Goal: Transaction & Acquisition: Purchase product/service

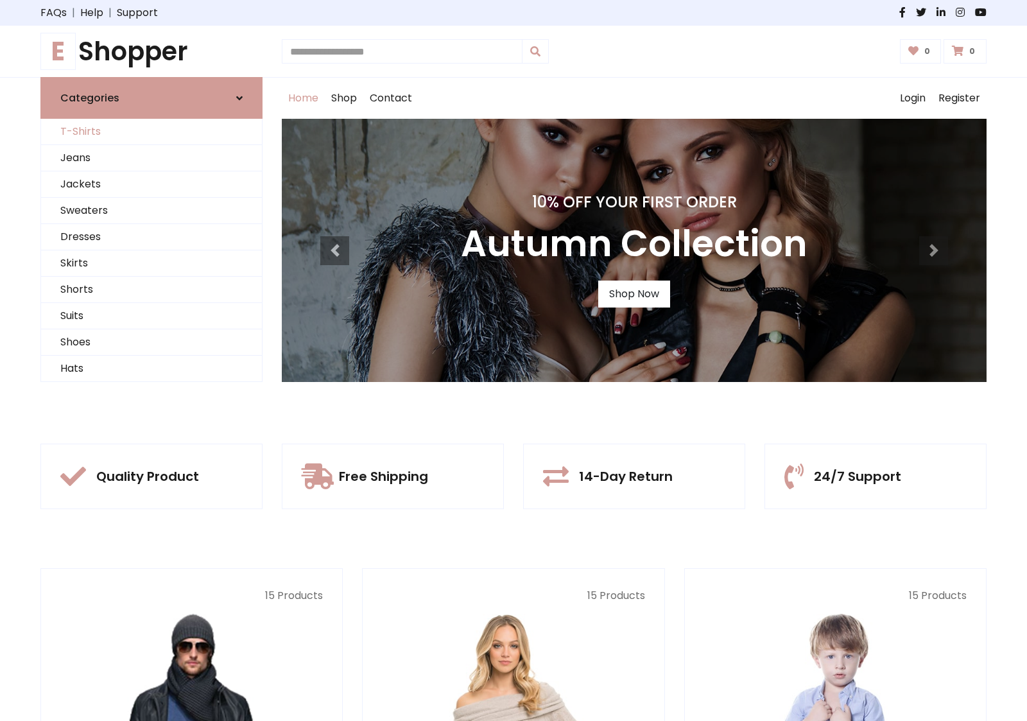
click at [151, 132] on link "T-Shirts" at bounding box center [151, 132] width 221 height 26
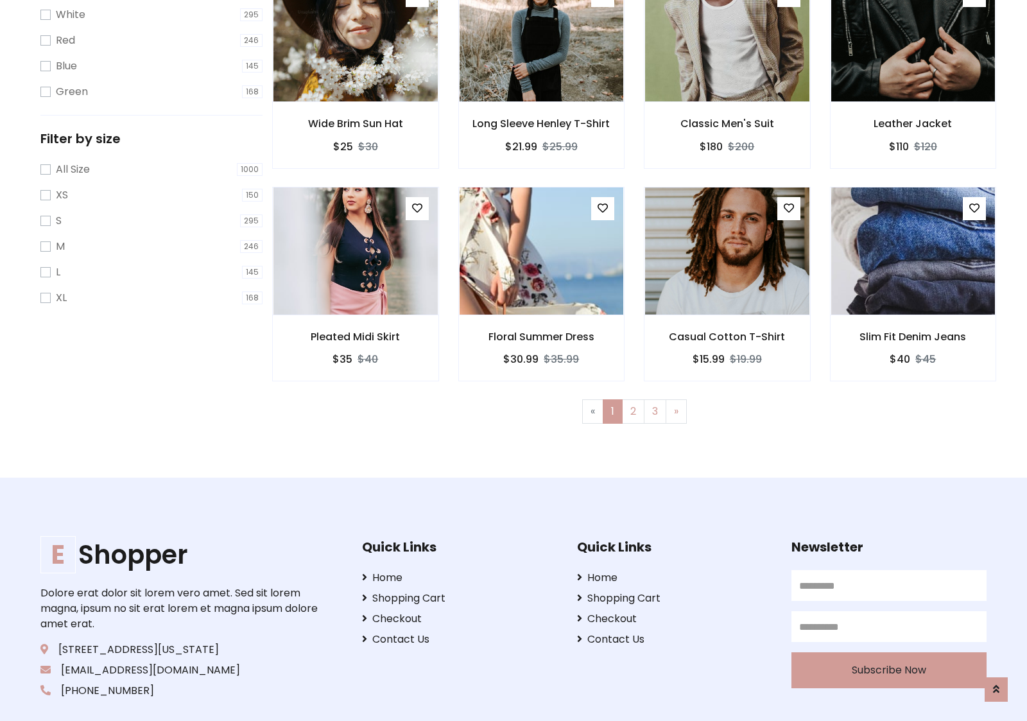
scroll to position [23, 0]
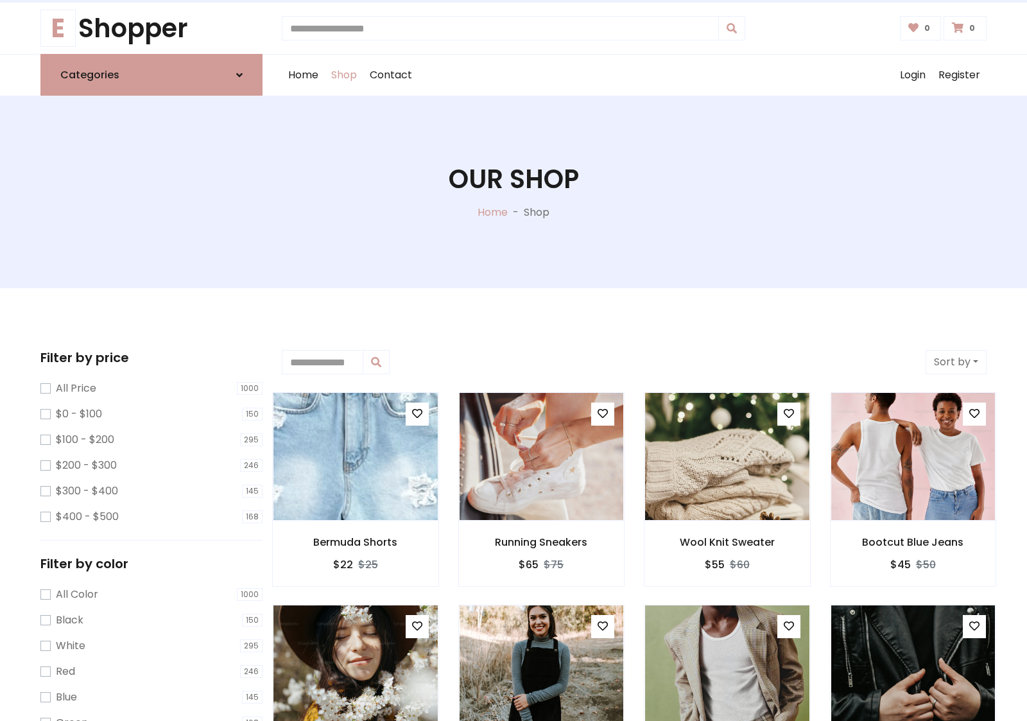
click at [513, 192] on h1 "Our Shop" at bounding box center [514, 179] width 130 height 31
click at [634, 75] on div "Home Shop Contact Log out Login Register" at bounding box center [634, 75] width 705 height 41
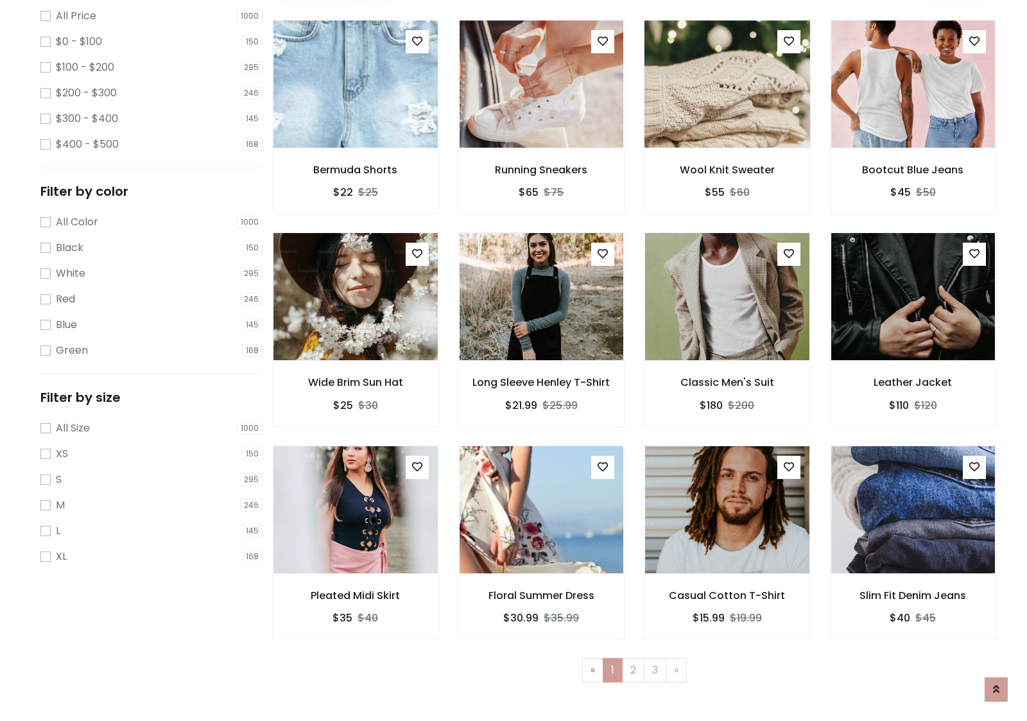
click at [726, 129] on img at bounding box center [726, 84] width 197 height 308
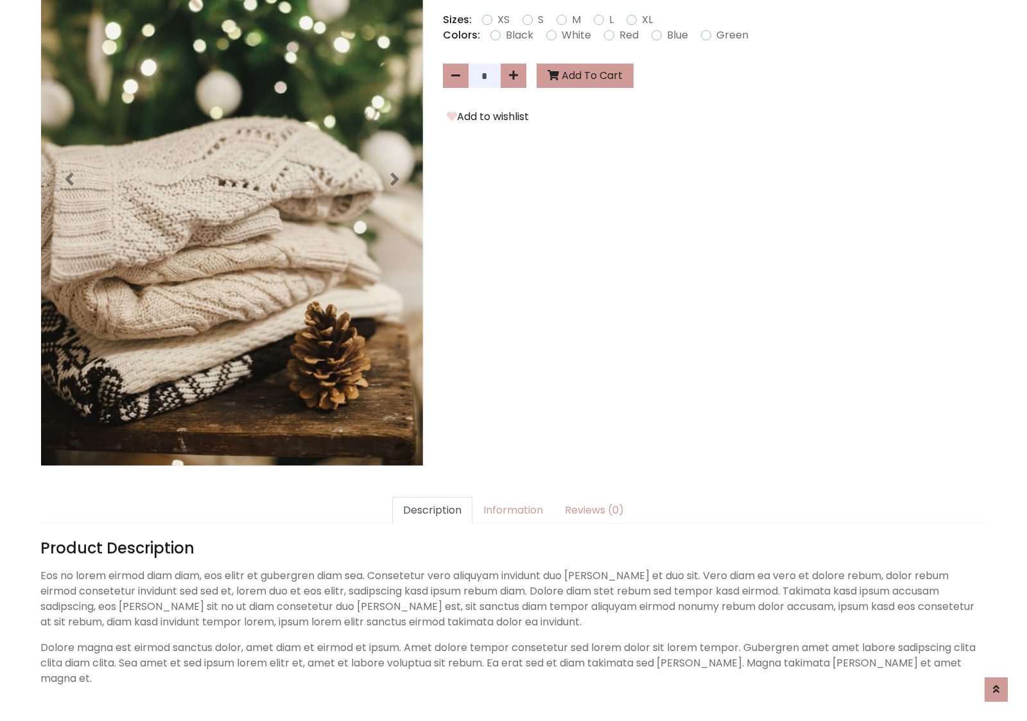
scroll to position [314, 0]
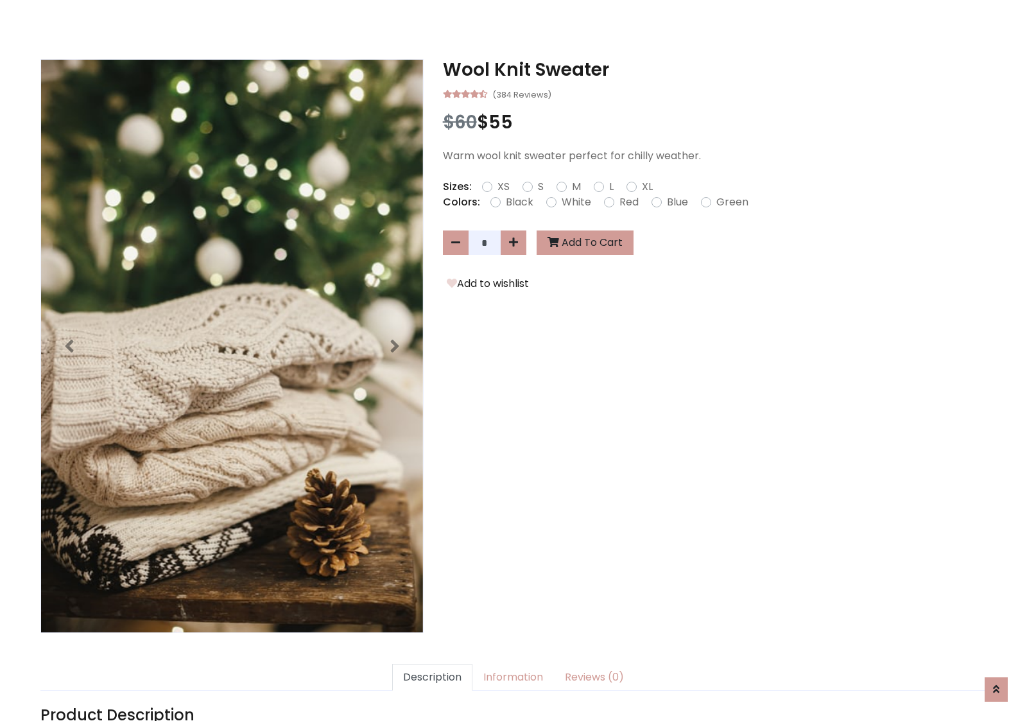
click at [714, 69] on h3 "Wool Knit Sweater" at bounding box center [714, 70] width 543 height 22
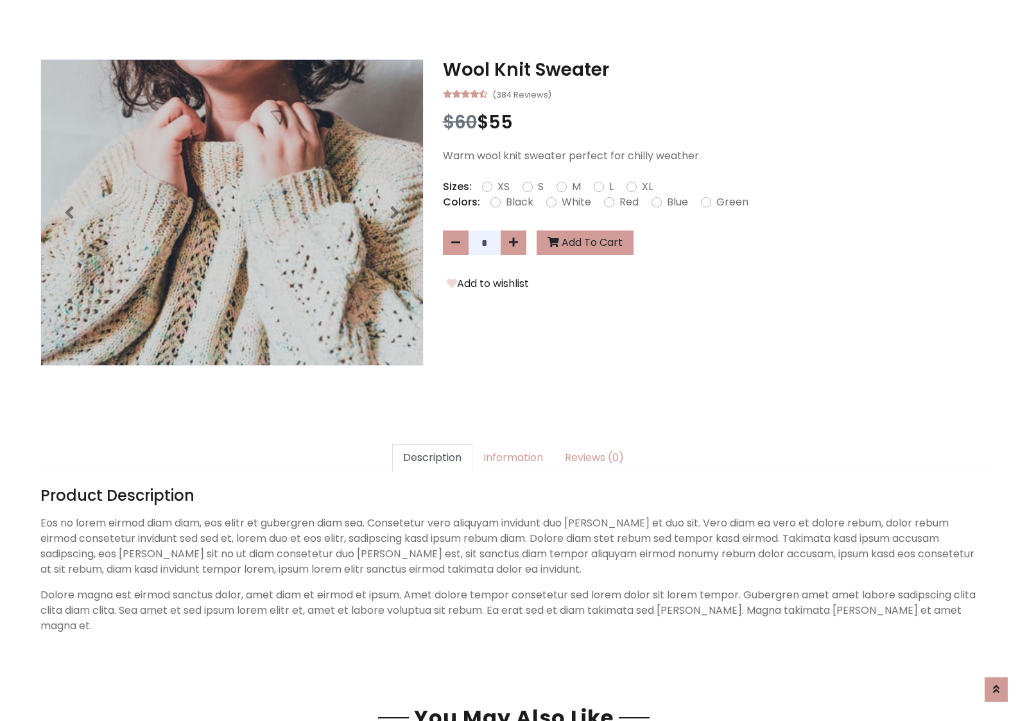
click at [714, 69] on h3 "Wool Knit Sweater" at bounding box center [714, 70] width 543 height 22
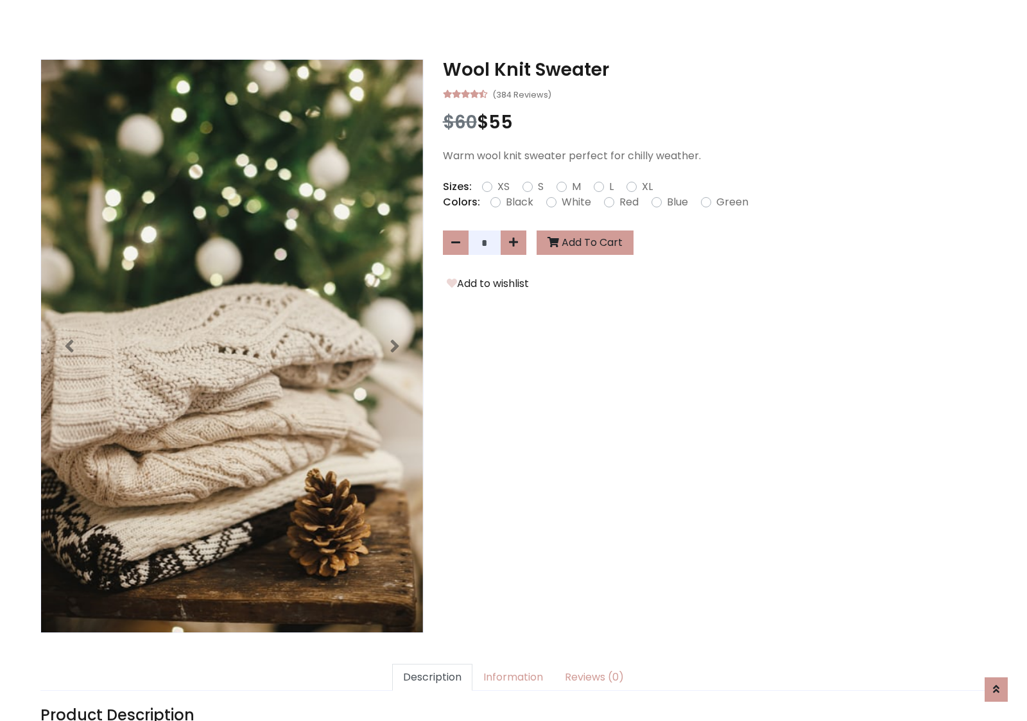
click at [714, 69] on h3 "Wool Knit Sweater" at bounding box center [714, 70] width 543 height 22
